Goal: Task Accomplishment & Management: Manage account settings

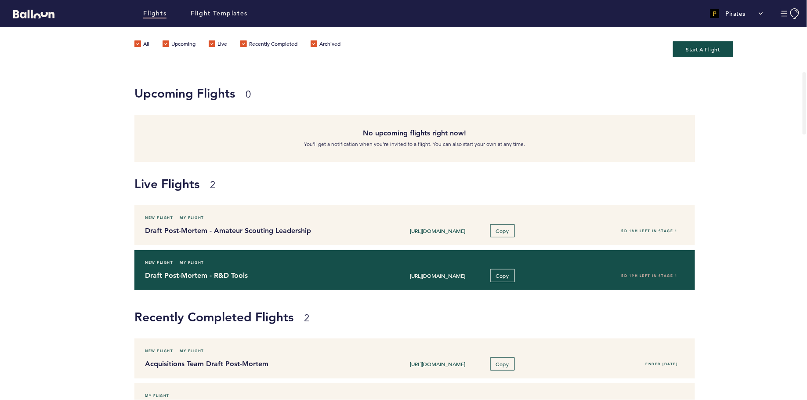
click at [254, 265] on div "New Flight My Flight" at bounding box center [414, 262] width 552 height 9
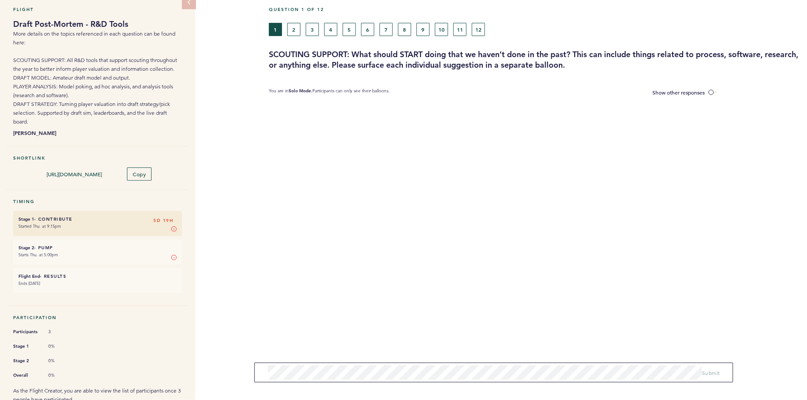
scroll to position [90, 0]
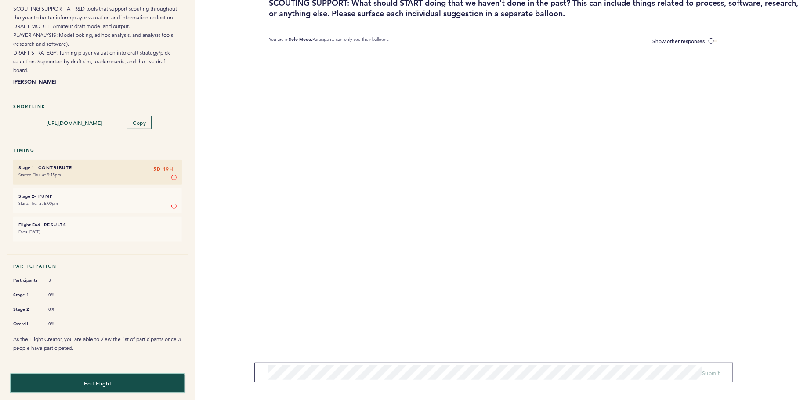
click at [77, 378] on button "Edit Flight" at bounding box center [98, 383] width 174 height 18
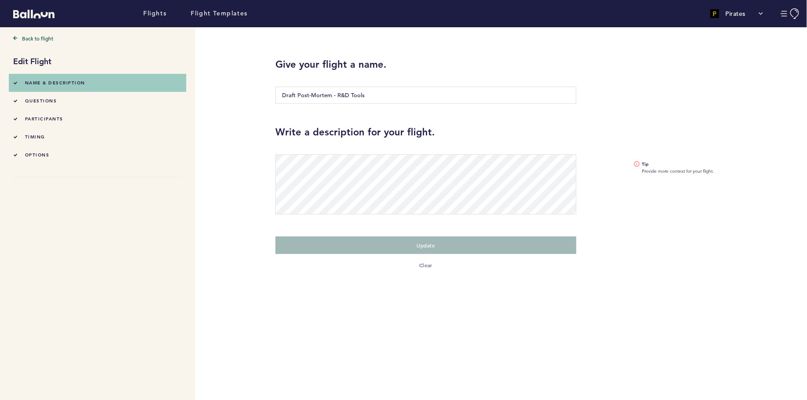
click at [49, 135] on li "timing" at bounding box center [97, 137] width 169 height 18
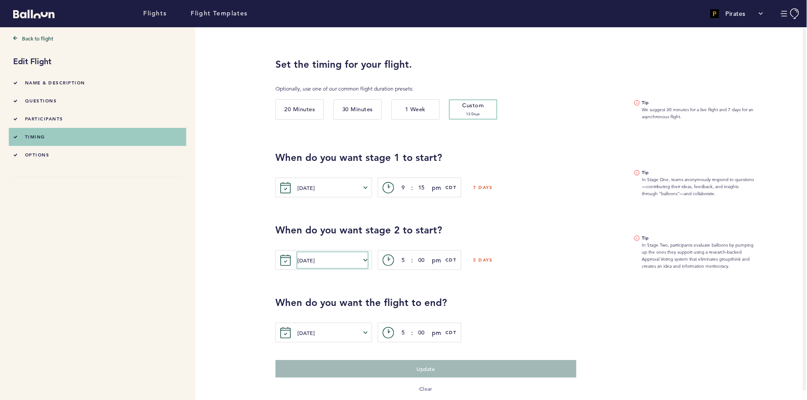
click at [362, 258] on button "[DATE]" at bounding box center [332, 260] width 70 height 16
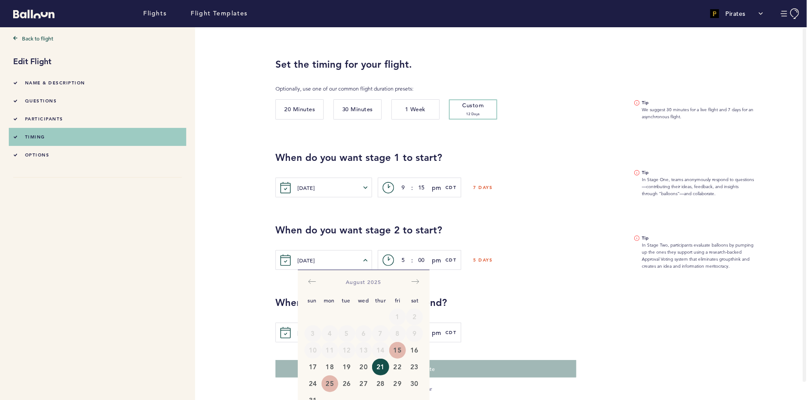
click at [332, 381] on button "25" at bounding box center [329, 383] width 17 height 17
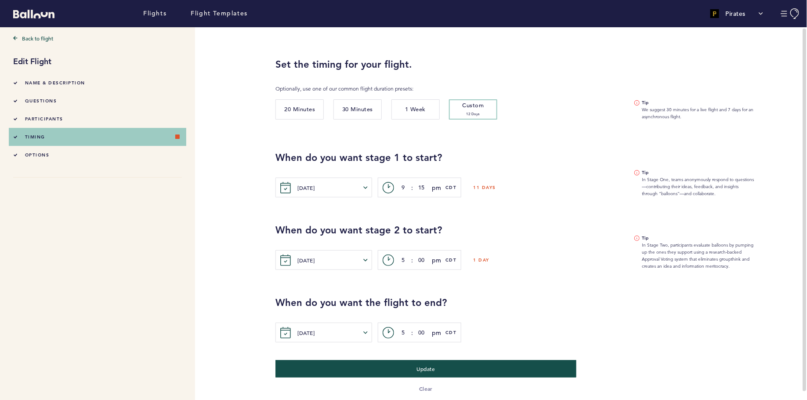
scroll to position [6, 0]
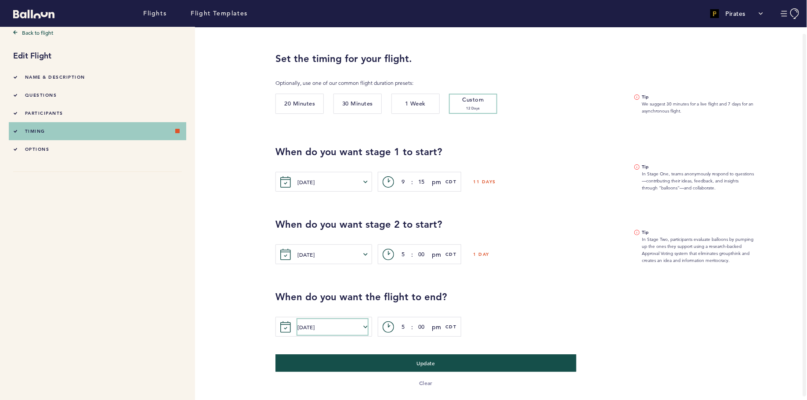
click at [364, 326] on icon "button" at bounding box center [365, 326] width 4 height 4
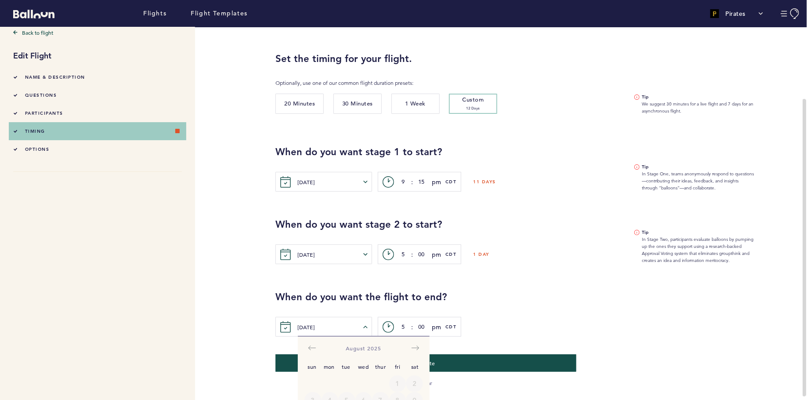
scroll to position [87, 0]
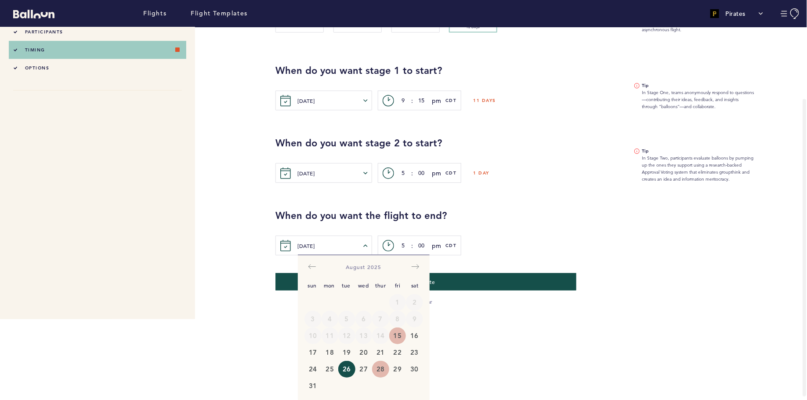
click at [382, 365] on button "28" at bounding box center [380, 368] width 17 height 17
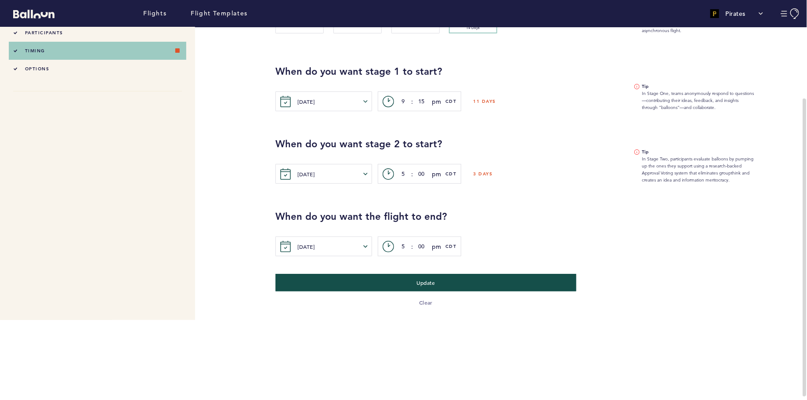
scroll to position [6, 0]
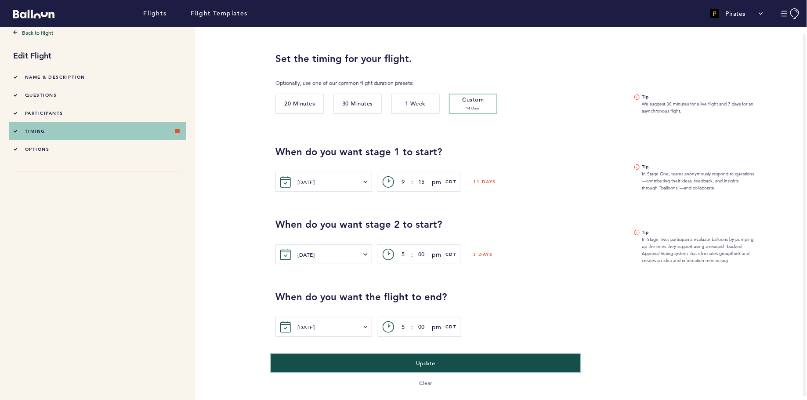
click at [412, 366] on button "Update" at bounding box center [426, 362] width 310 height 18
